Goal: Find specific page/section: Find specific page/section

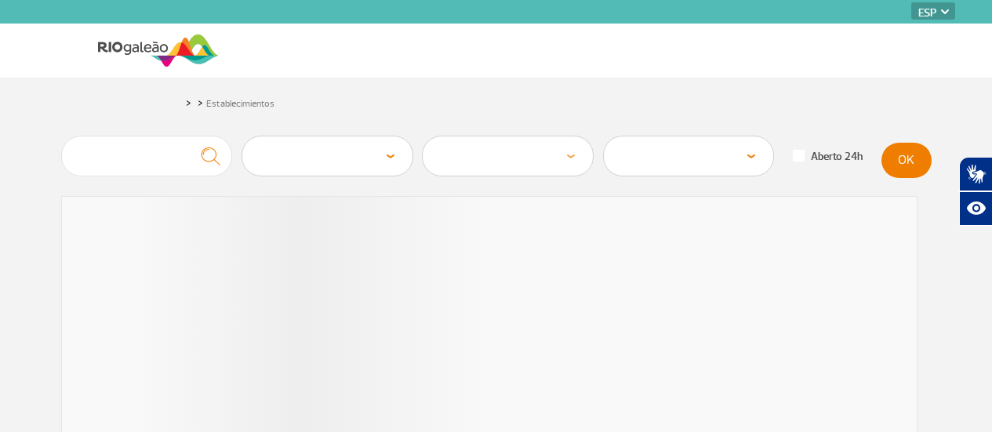
select select "es"
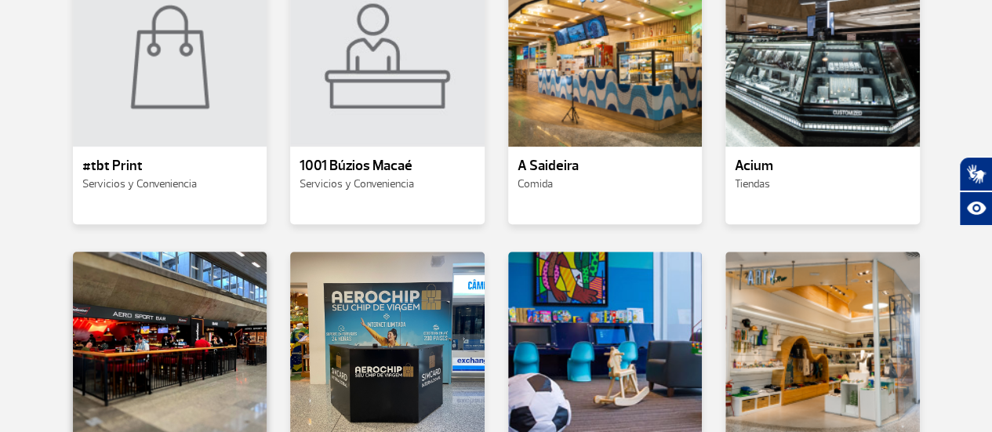
scroll to position [471, 0]
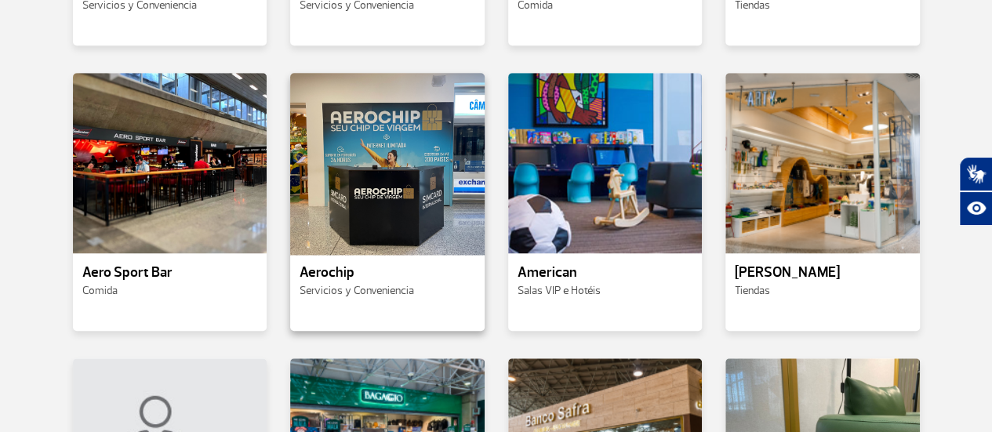
click at [378, 194] on div at bounding box center [388, 163] width 198 height 184
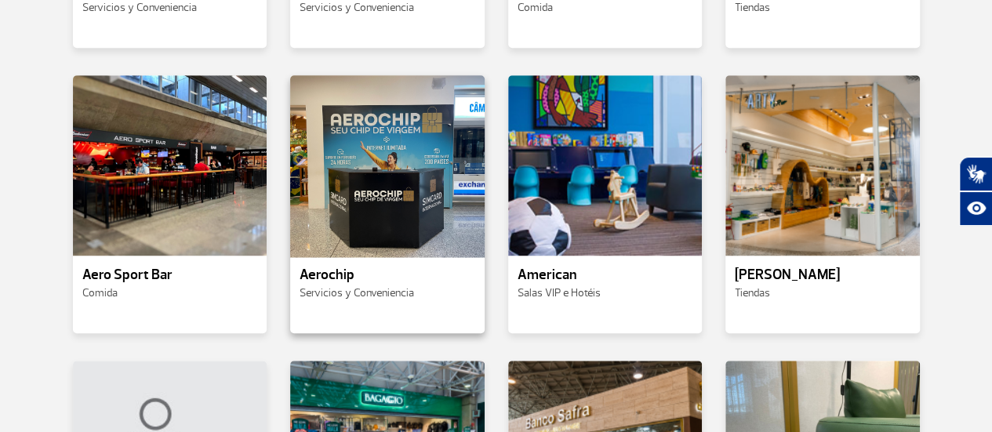
scroll to position [471, 0]
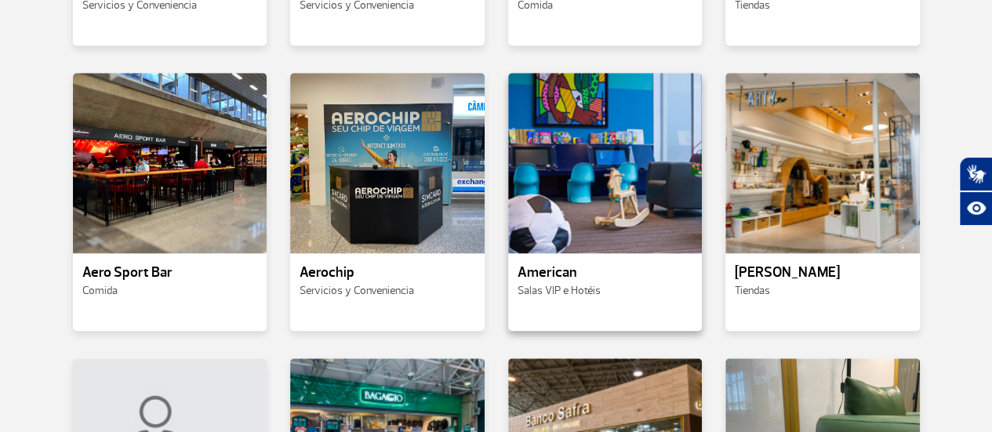
click at [583, 266] on p "American" at bounding box center [606, 273] width 176 height 16
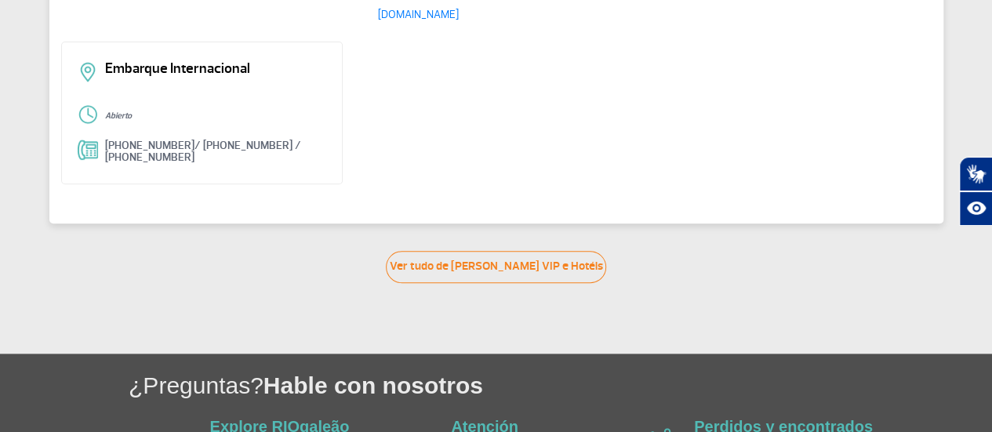
scroll to position [86, 0]
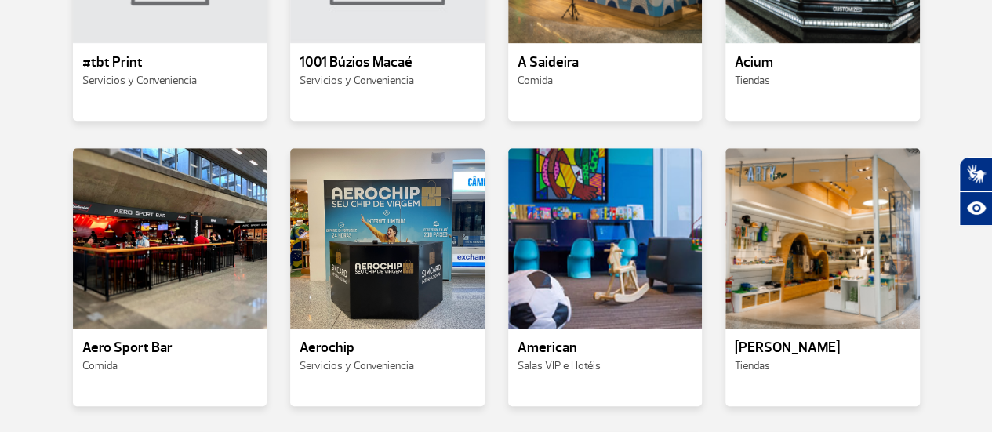
scroll to position [471, 0]
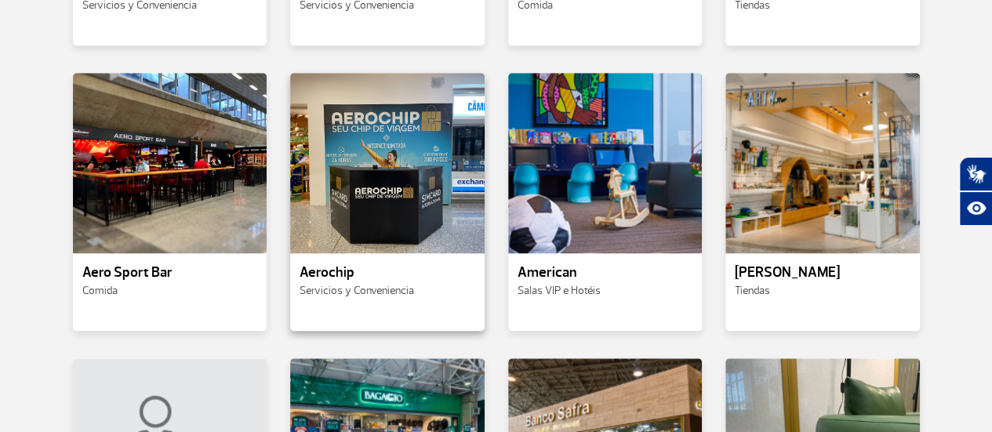
click at [344, 271] on p "Aerochip" at bounding box center [388, 273] width 176 height 16
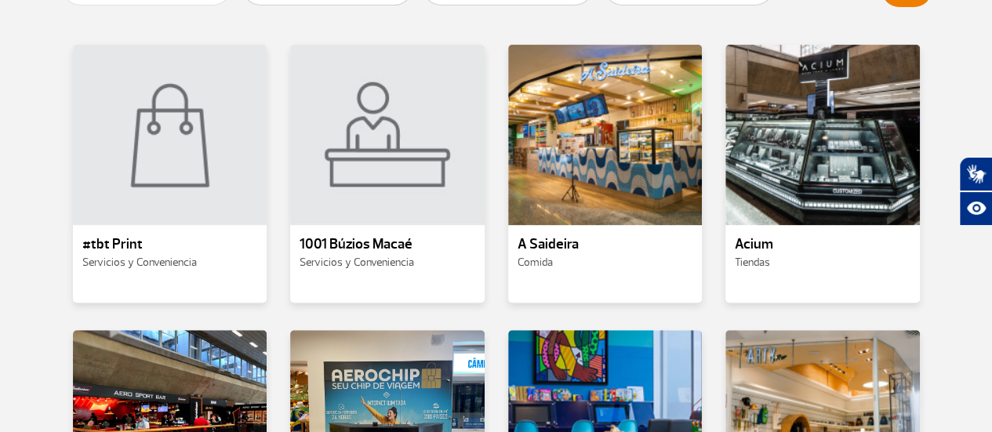
scroll to position [157, 0]
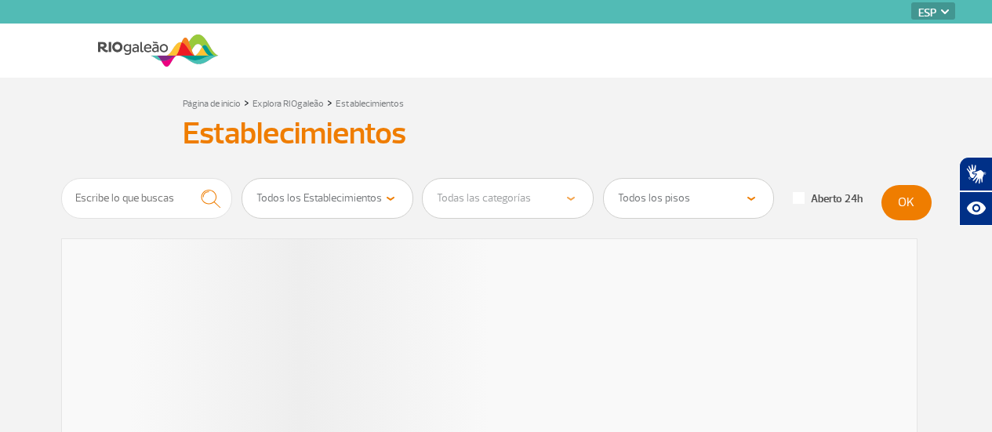
select select "es"
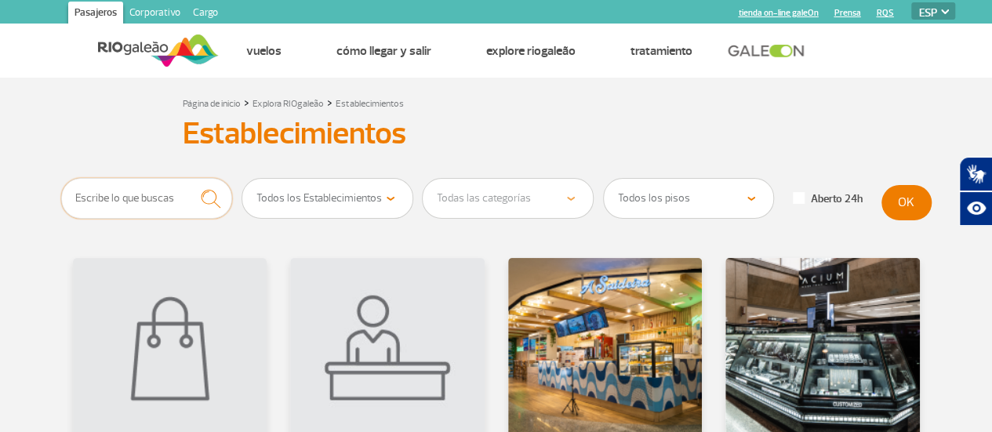
click at [162, 198] on input "text" at bounding box center [147, 198] width 172 height 41
type input "aerochip"
click at [899, 203] on button "OK" at bounding box center [906, 202] width 50 height 35
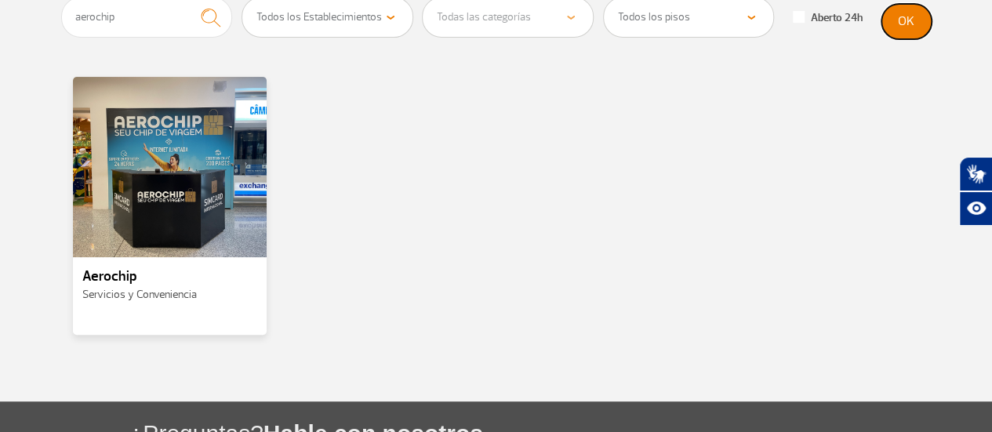
scroll to position [78, 0]
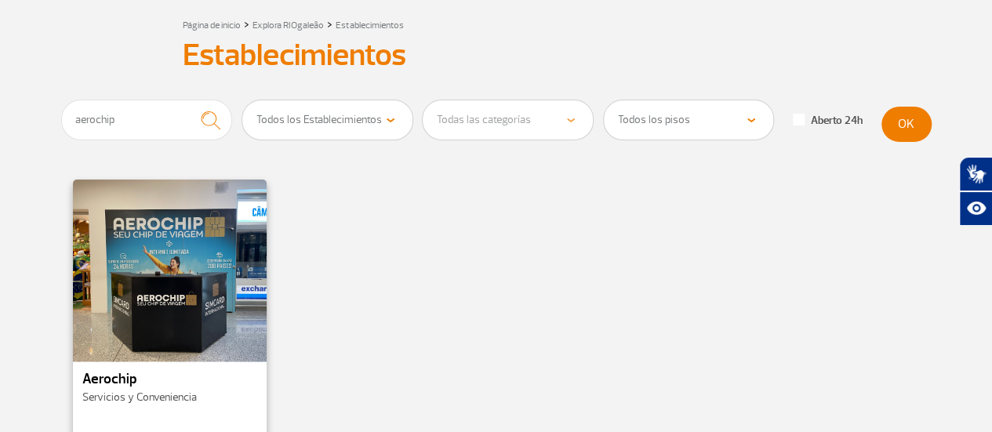
click at [154, 293] on div at bounding box center [170, 270] width 198 height 184
